Goal: Find contact information: Find contact information

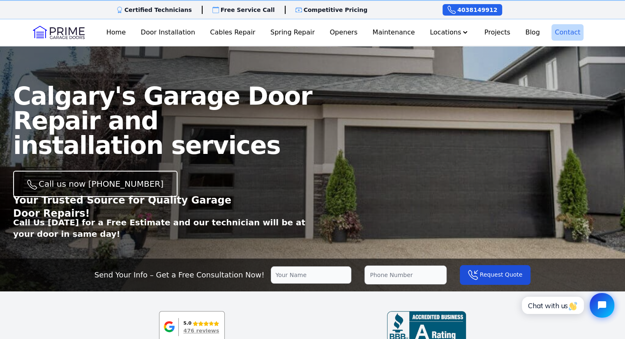
click at [568, 31] on link "Contact" at bounding box center [567, 32] width 32 height 16
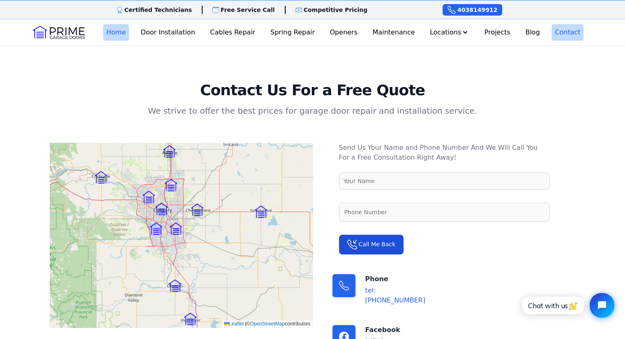
click at [110, 34] on link "Home" at bounding box center [116, 32] width 26 height 16
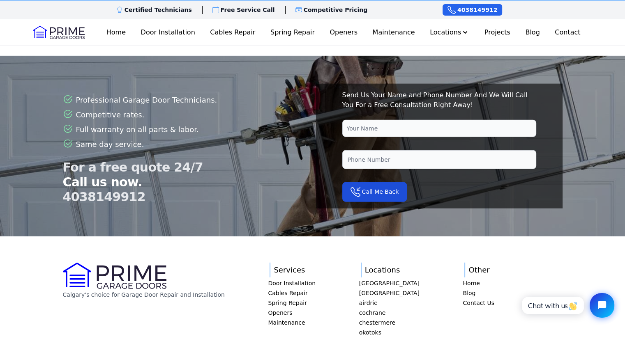
scroll to position [2088, 0]
